Goal: Information Seeking & Learning: Learn about a topic

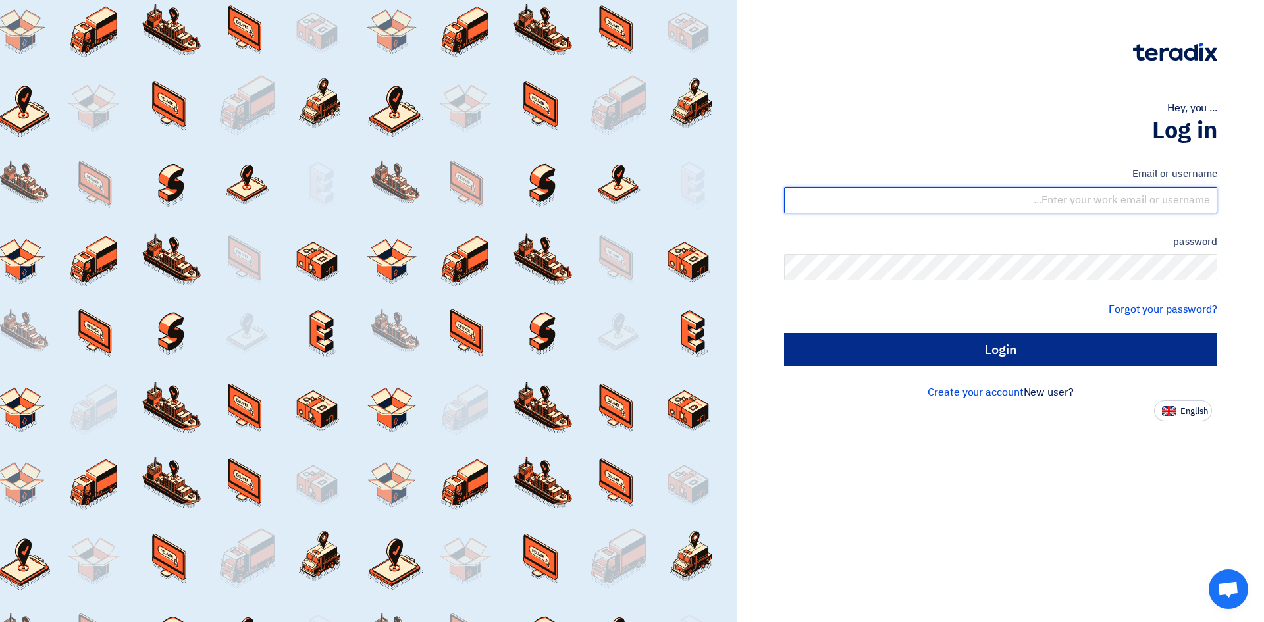
type input "[EMAIL_ADDRESS][PERSON_NAME][DOMAIN_NAME]"
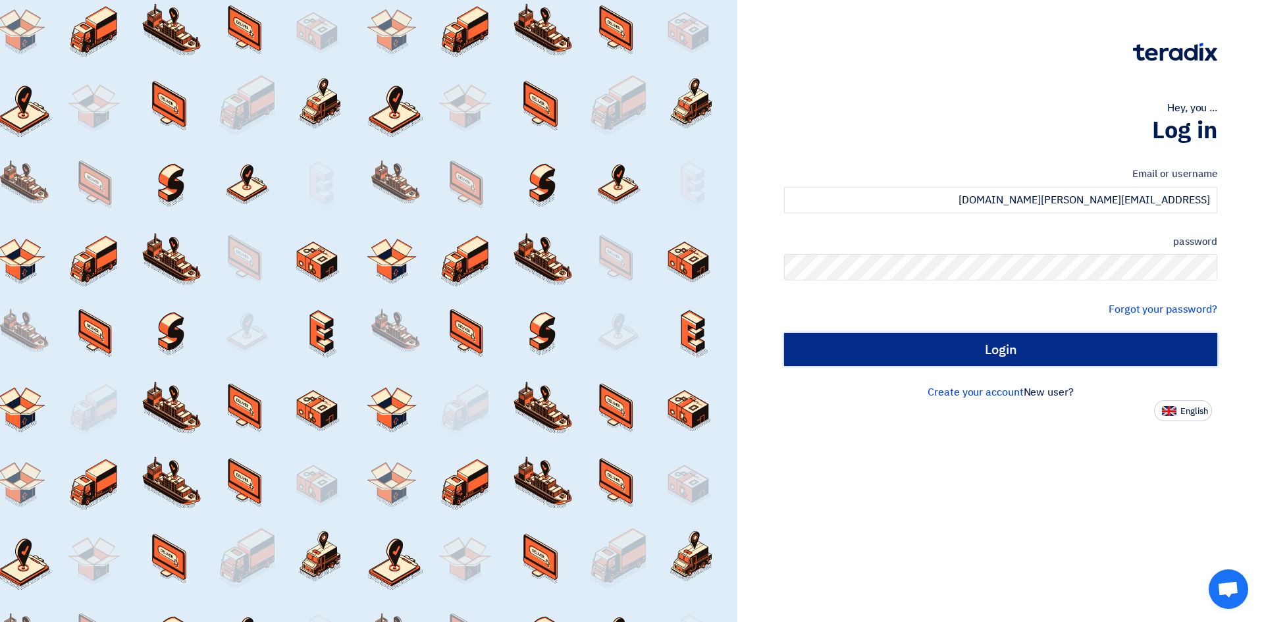
click at [1016, 356] on input "Login" at bounding box center [1000, 349] width 433 height 33
type input "Sign in"
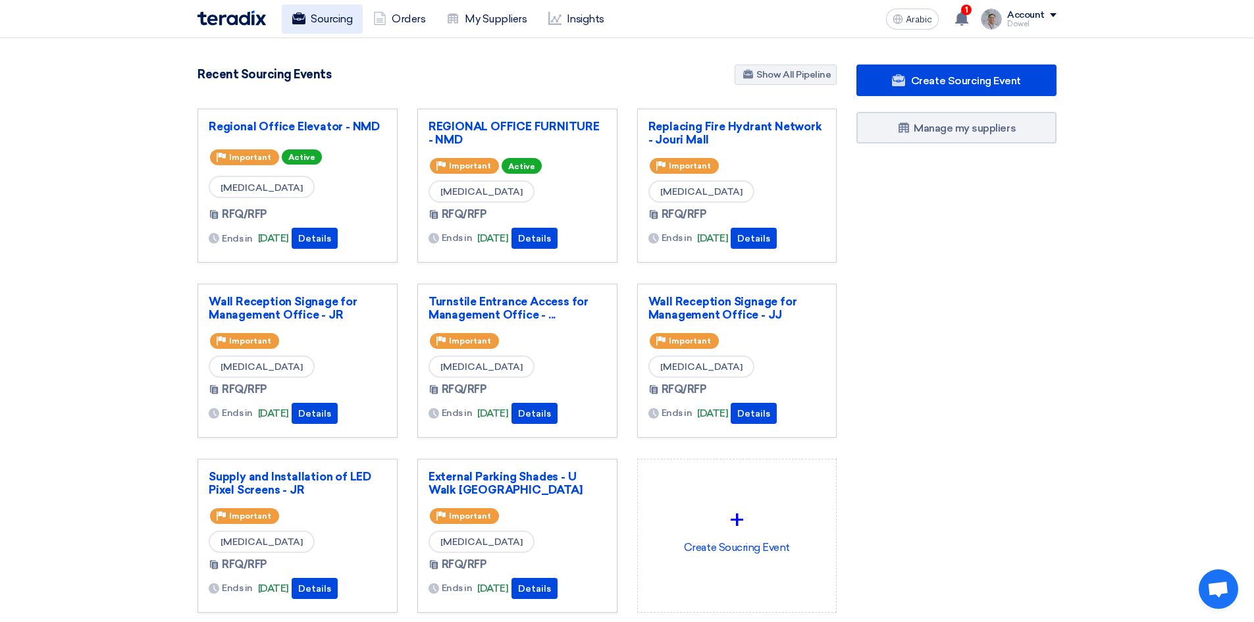
click at [328, 14] on font "Sourcing" at bounding box center [331, 19] width 41 height 13
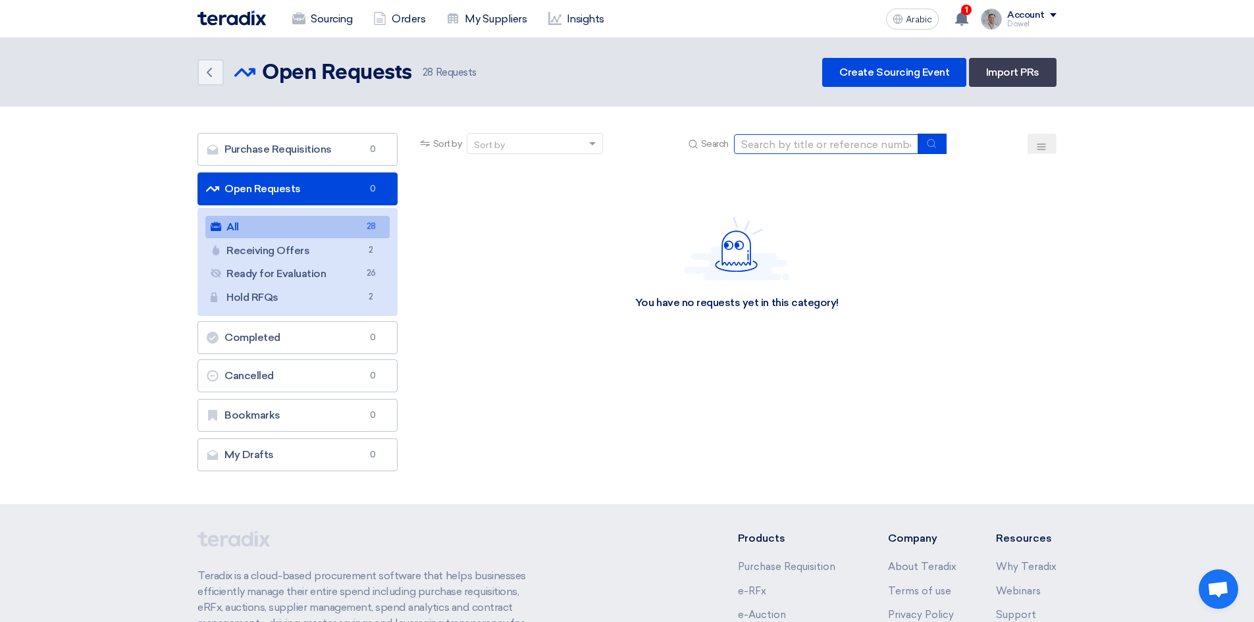
click at [791, 143] on input at bounding box center [826, 144] width 184 height 20
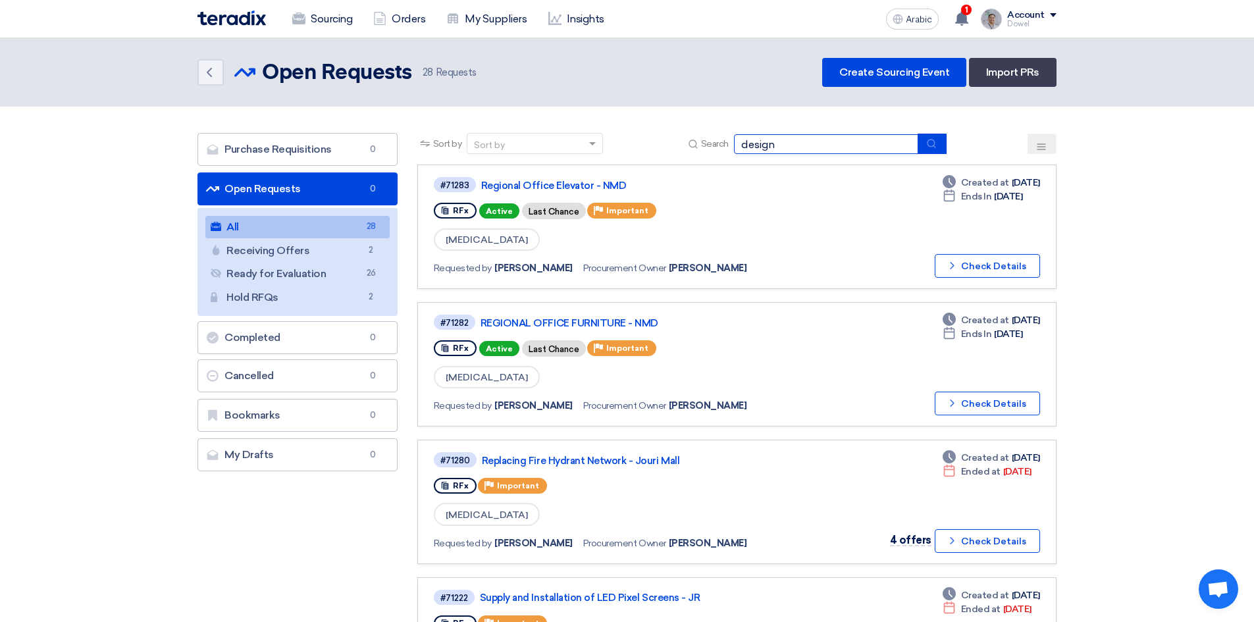
type input "design"
click at [932, 143] on icon "submit" at bounding box center [931, 143] width 11 height 11
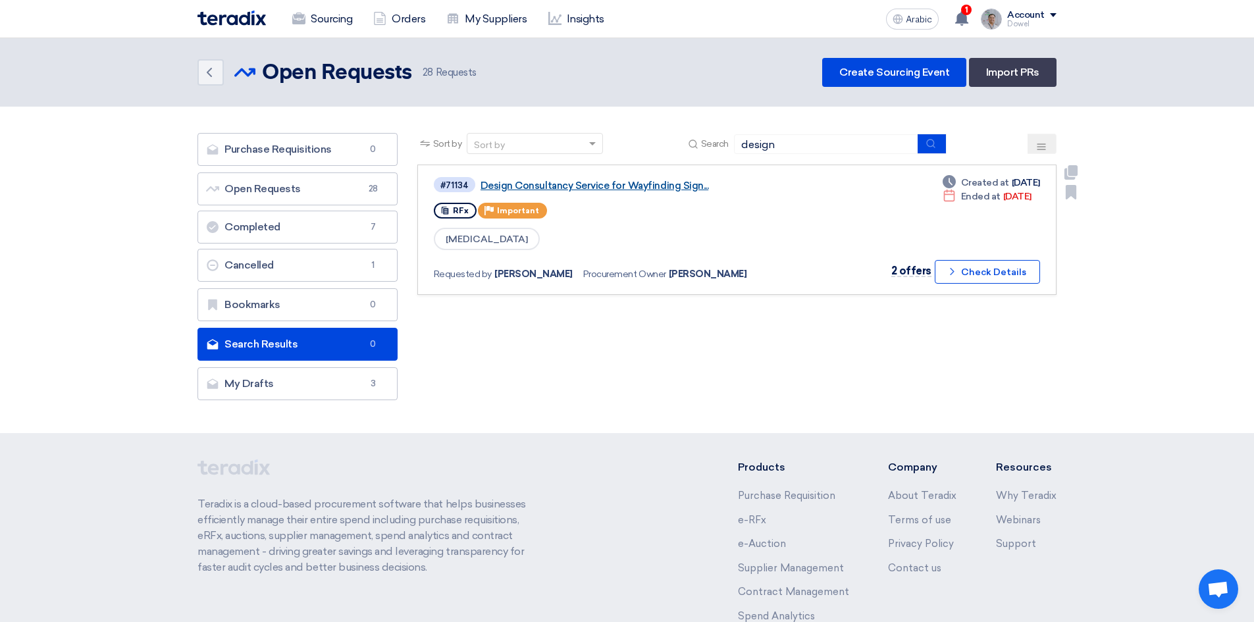
click at [548, 188] on font "Design Consultancy Service for Wayfinding Sign..." at bounding box center [595, 186] width 228 height 12
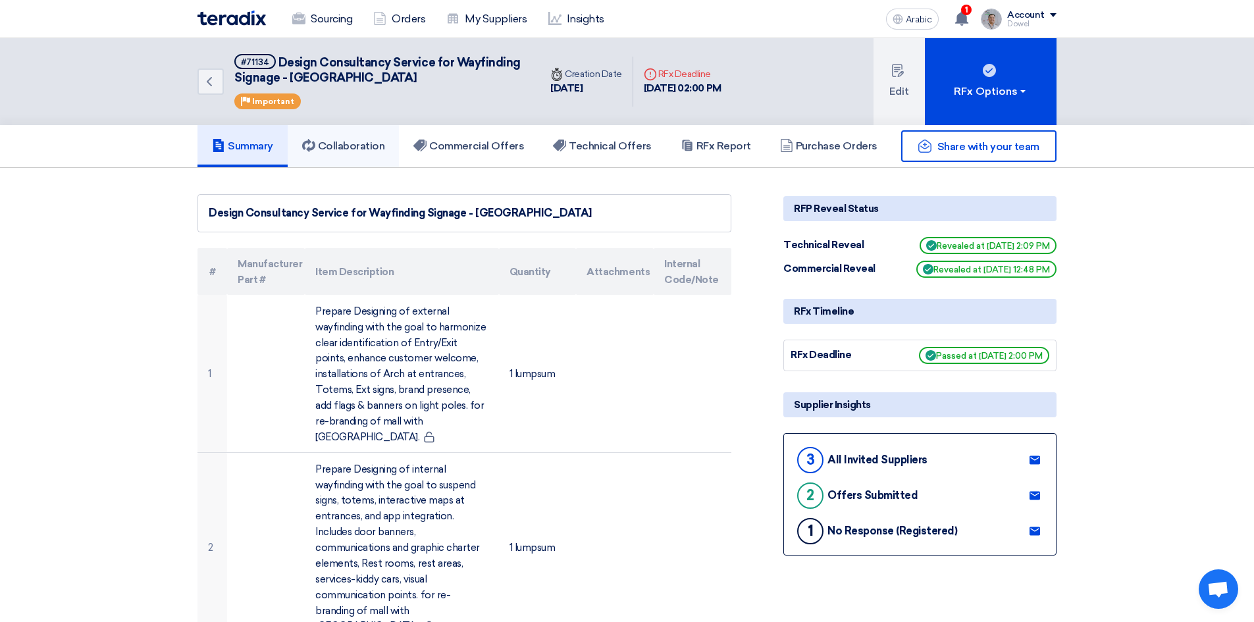
click at [344, 147] on font "Collaboration" at bounding box center [351, 146] width 67 height 13
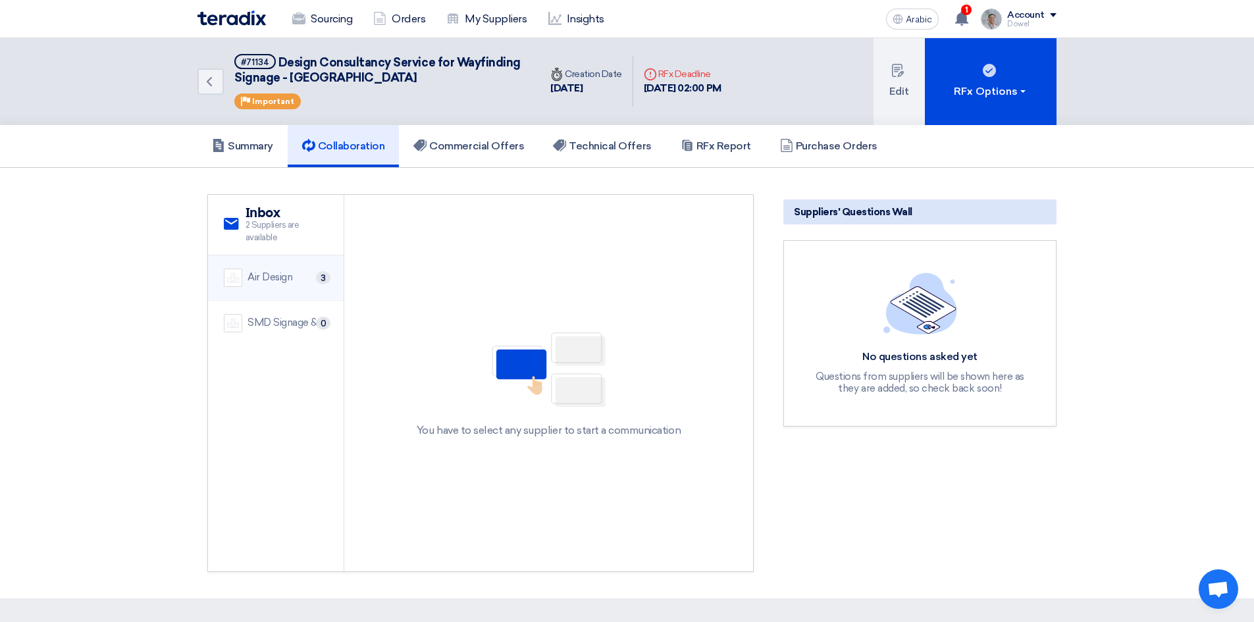
click at [280, 278] on font "Air Design" at bounding box center [270, 277] width 45 height 12
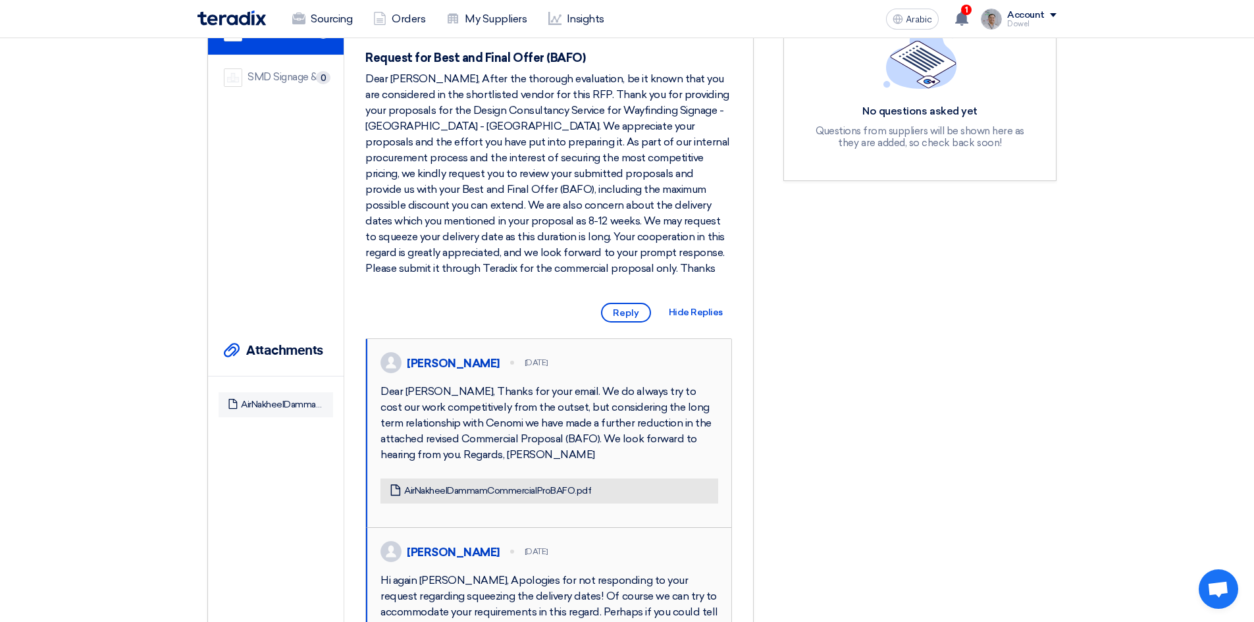
scroll to position [263, 0]
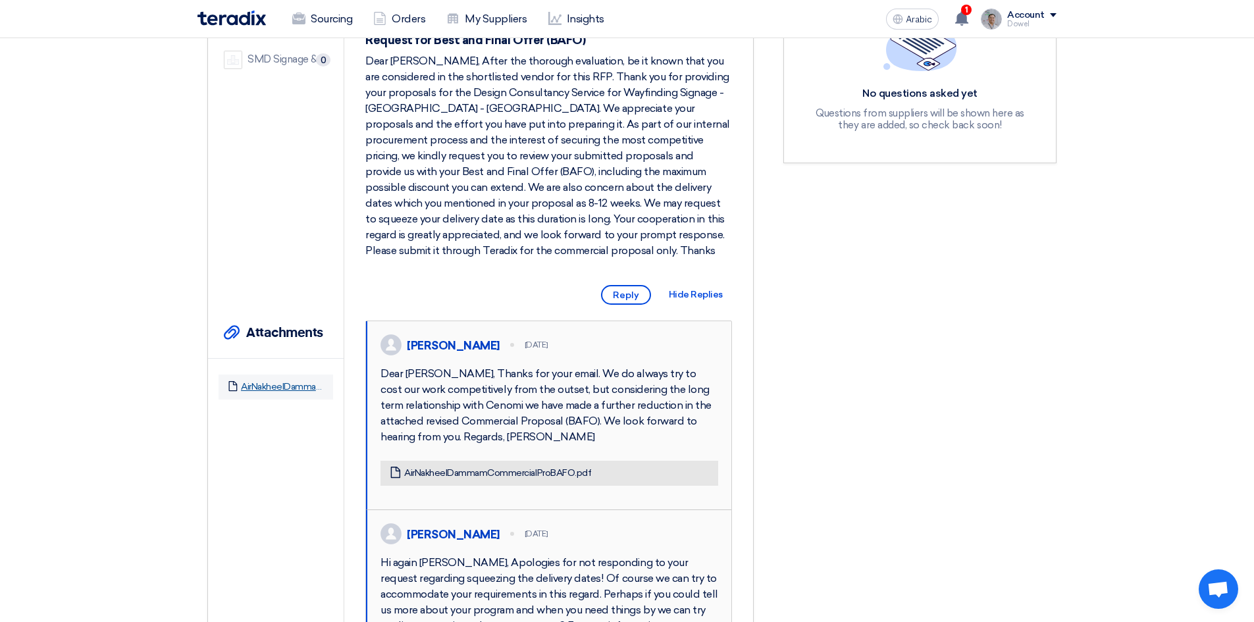
click at [276, 384] on font "AirNakheelDammamCommercialProBAFO.pdf" at bounding box center [334, 386] width 187 height 11
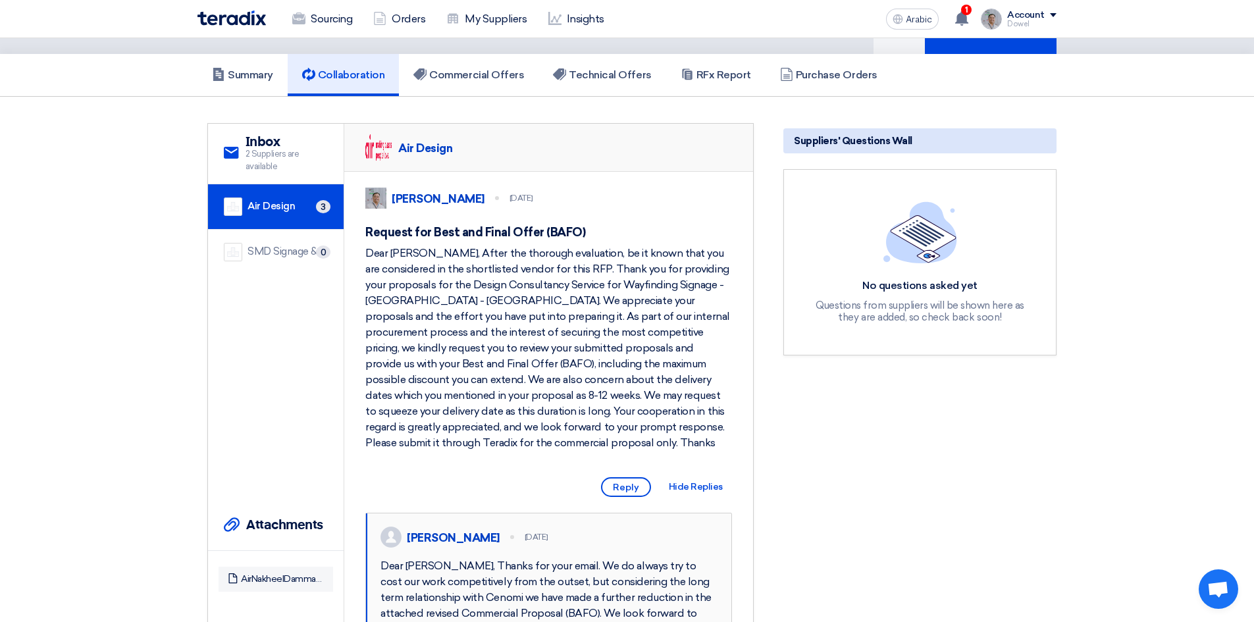
scroll to position [66, 0]
